Goal: Communication & Community: Ask a question

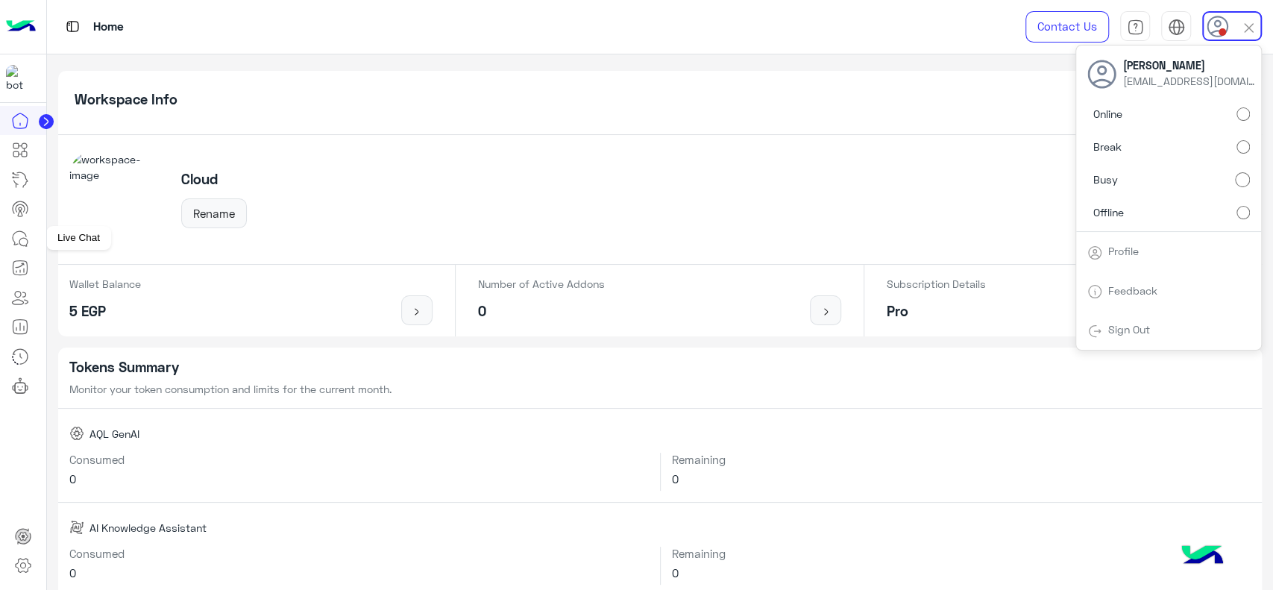
click at [16, 244] on icon at bounding box center [19, 237] width 13 height 13
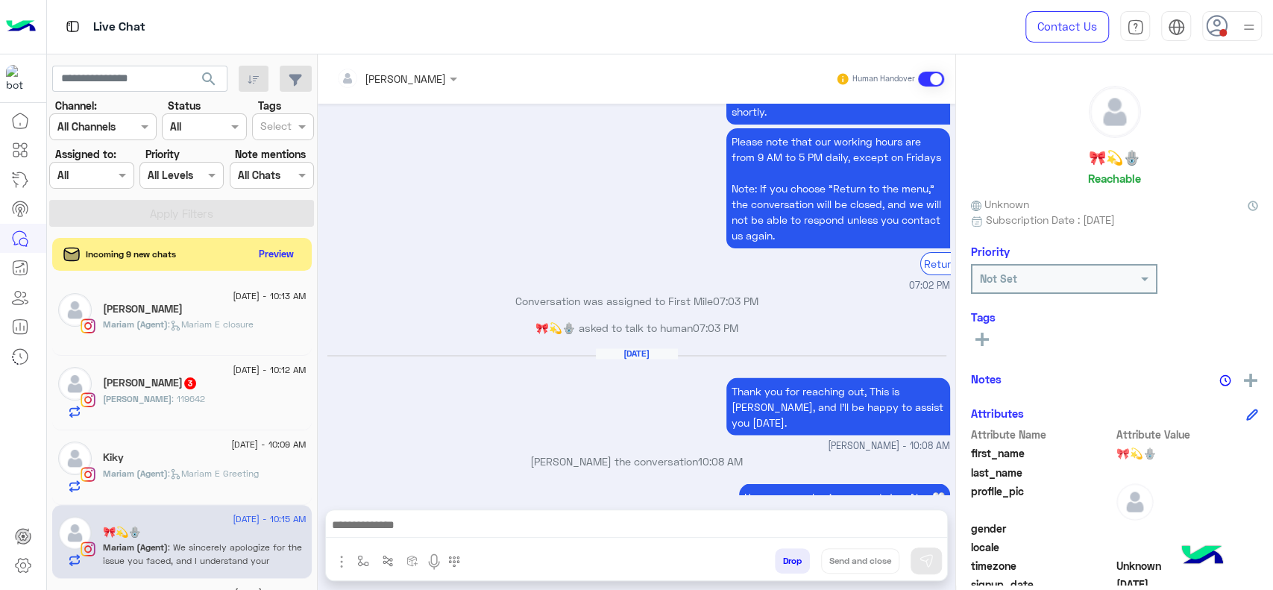
scroll to position [1780, 0]
